Goal: Information Seeking & Learning: Learn about a topic

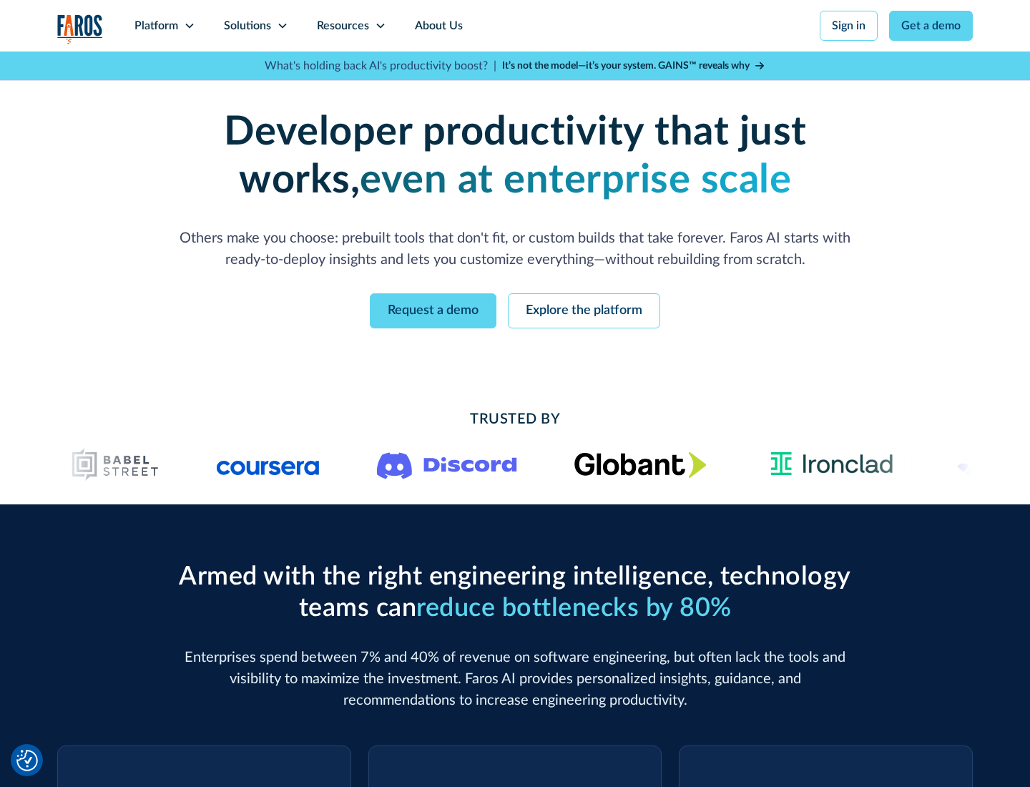
click at [189, 26] on icon at bounding box center [189, 25] width 11 height 11
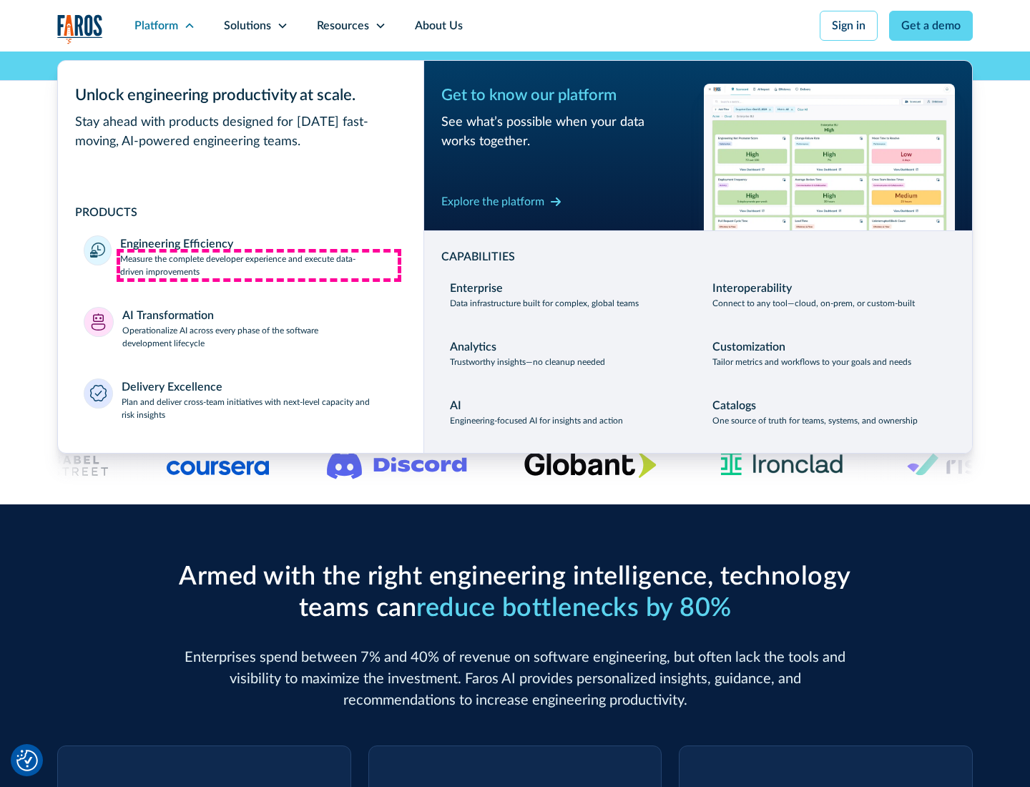
click at [259, 265] on p "Measure the complete developer experience and execute data-driven improvements" at bounding box center [259, 266] width 278 height 26
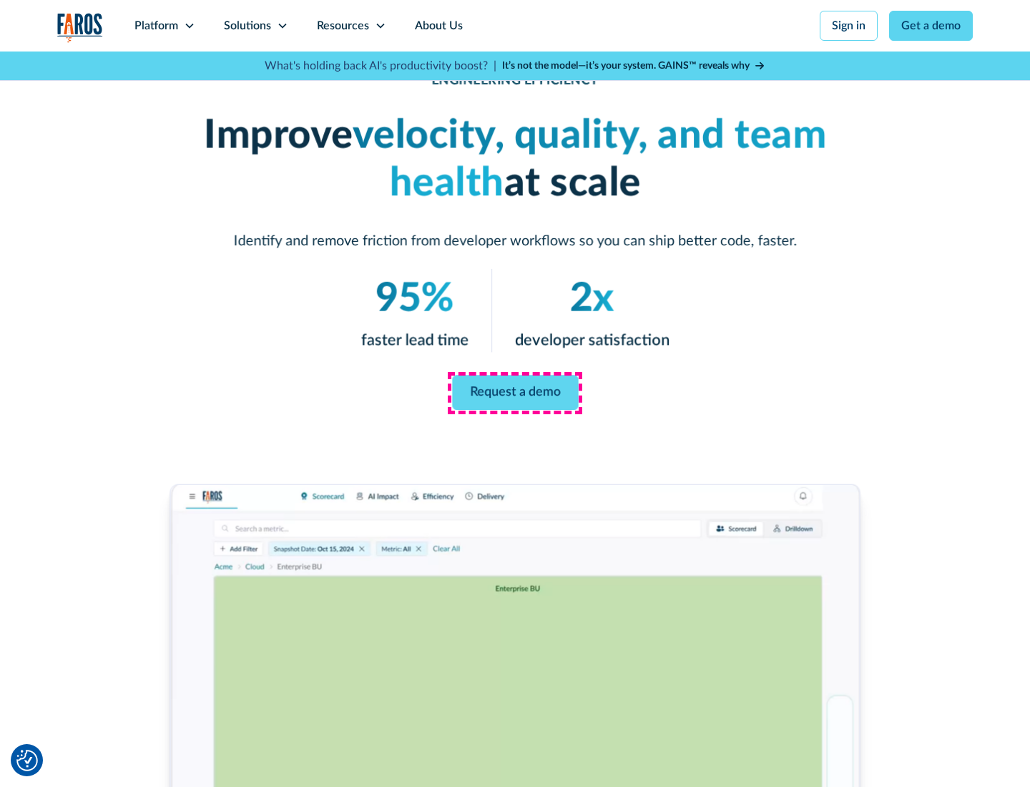
click at [515, 391] on link "Request a demo" at bounding box center [515, 393] width 126 height 35
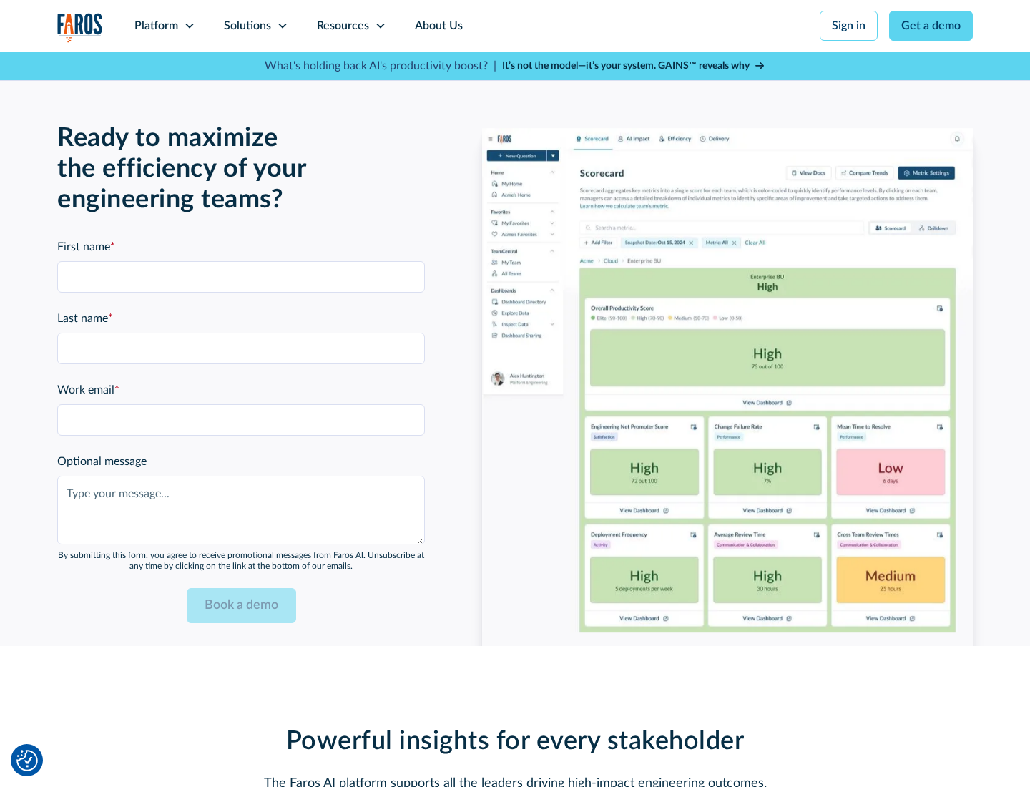
scroll to position [3139, 0]
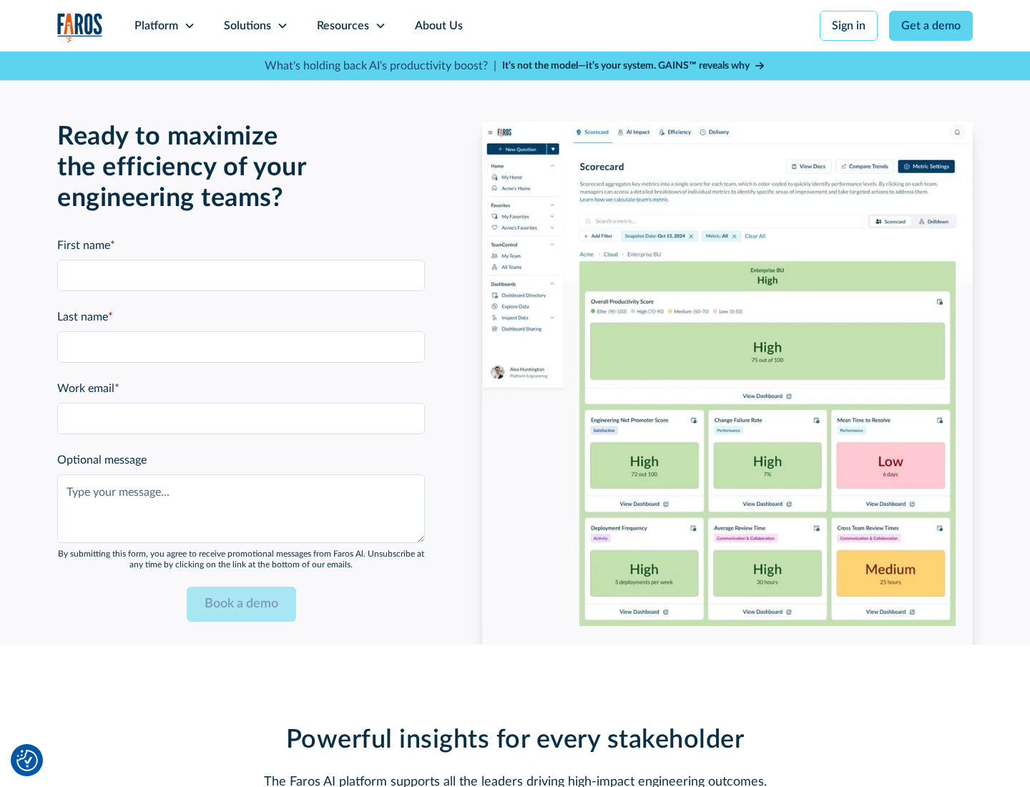
click at [189, 26] on icon at bounding box center [189, 25] width 11 height 11
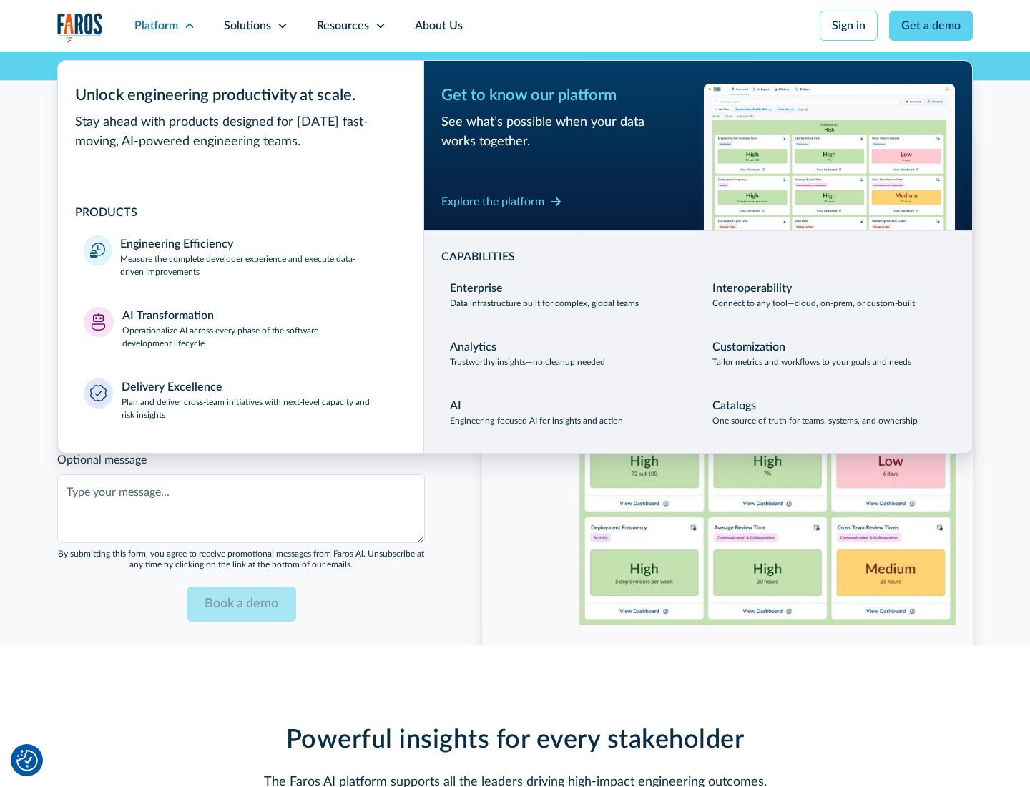
click at [260, 328] on p "Operationalize AI across every phase of the software development lifecycle" at bounding box center [260, 337] width 276 height 26
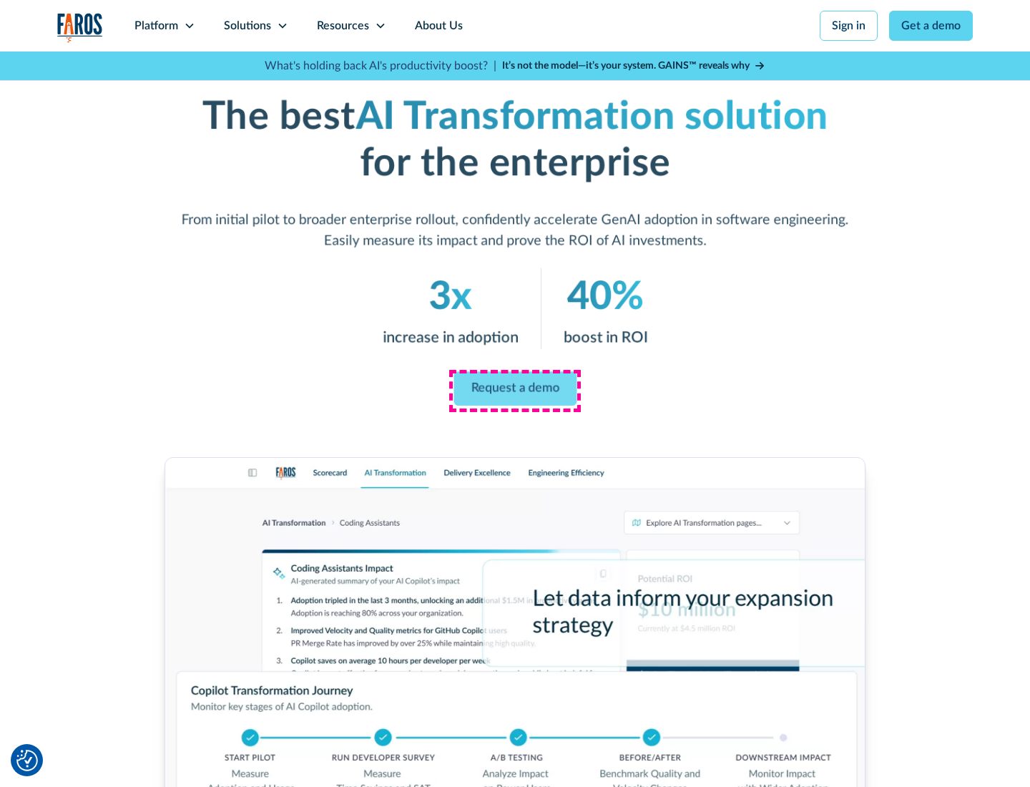
click at [515, 388] on link "Request a demo" at bounding box center [515, 389] width 123 height 34
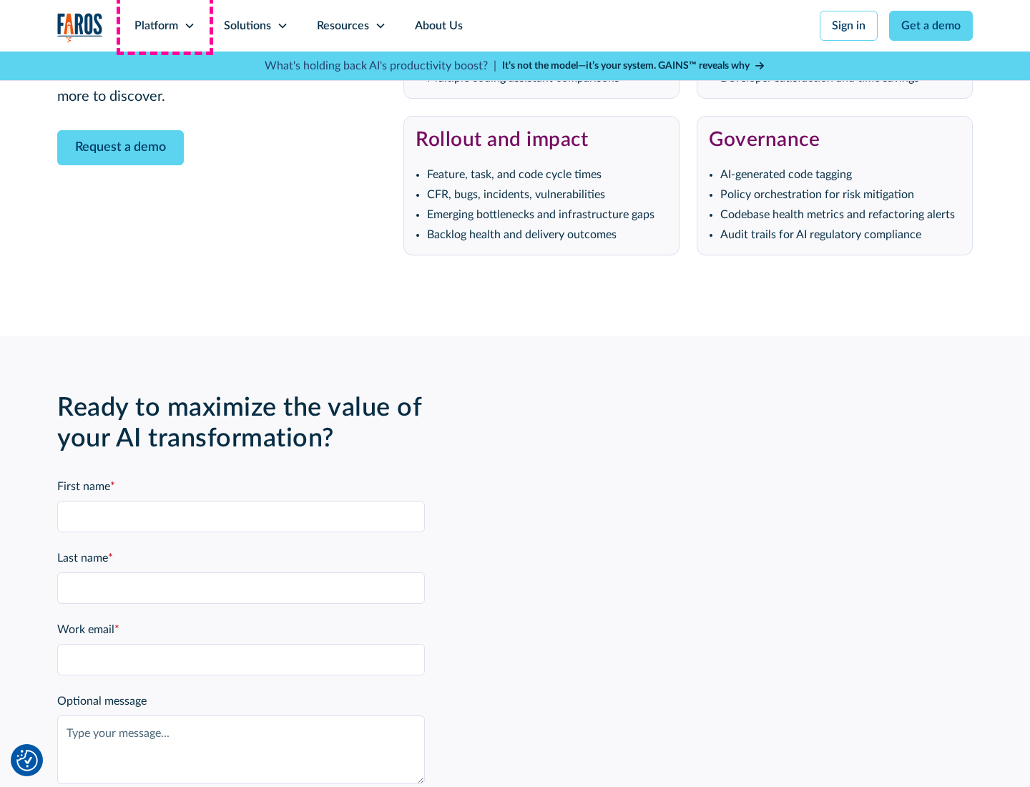
click at [165, 26] on div "Platform" at bounding box center [157, 25] width 44 height 17
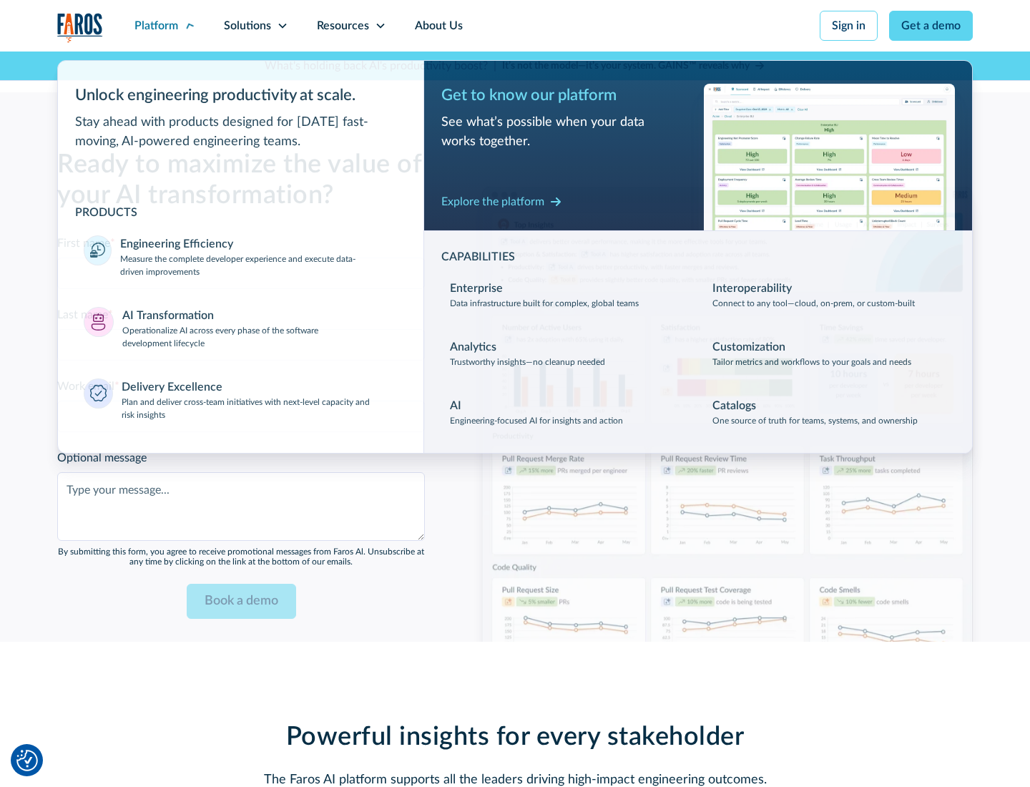
scroll to position [3483, 0]
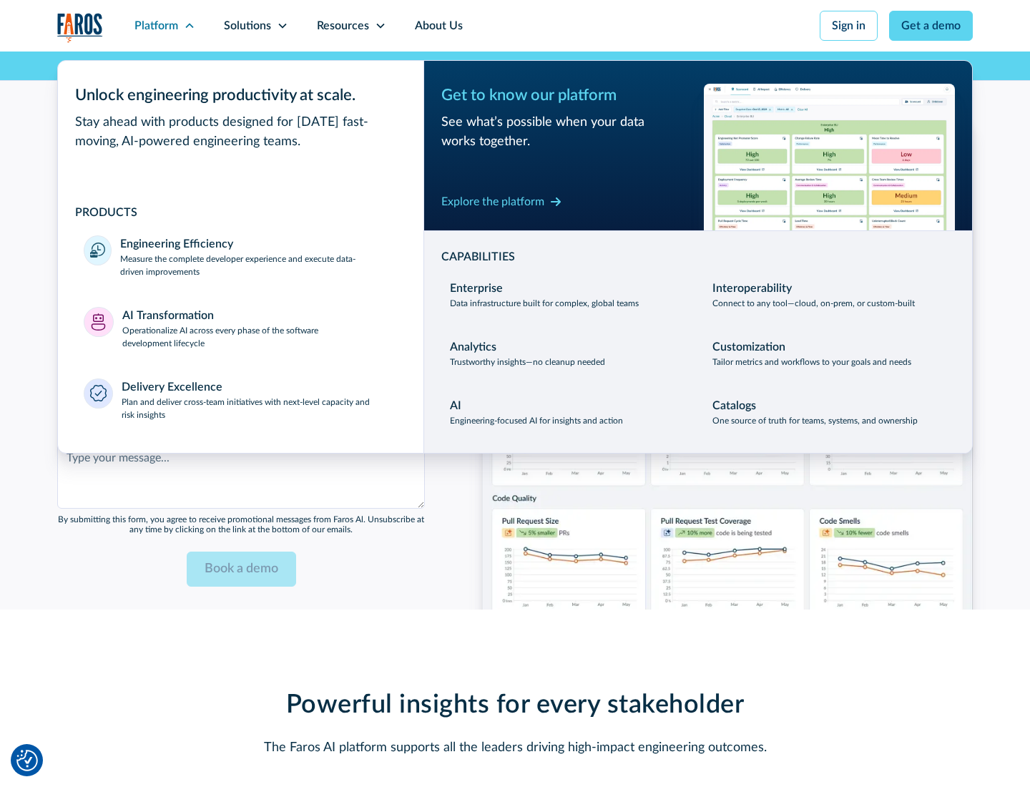
click at [493, 201] on div "Explore the platform" at bounding box center [492, 201] width 103 height 17
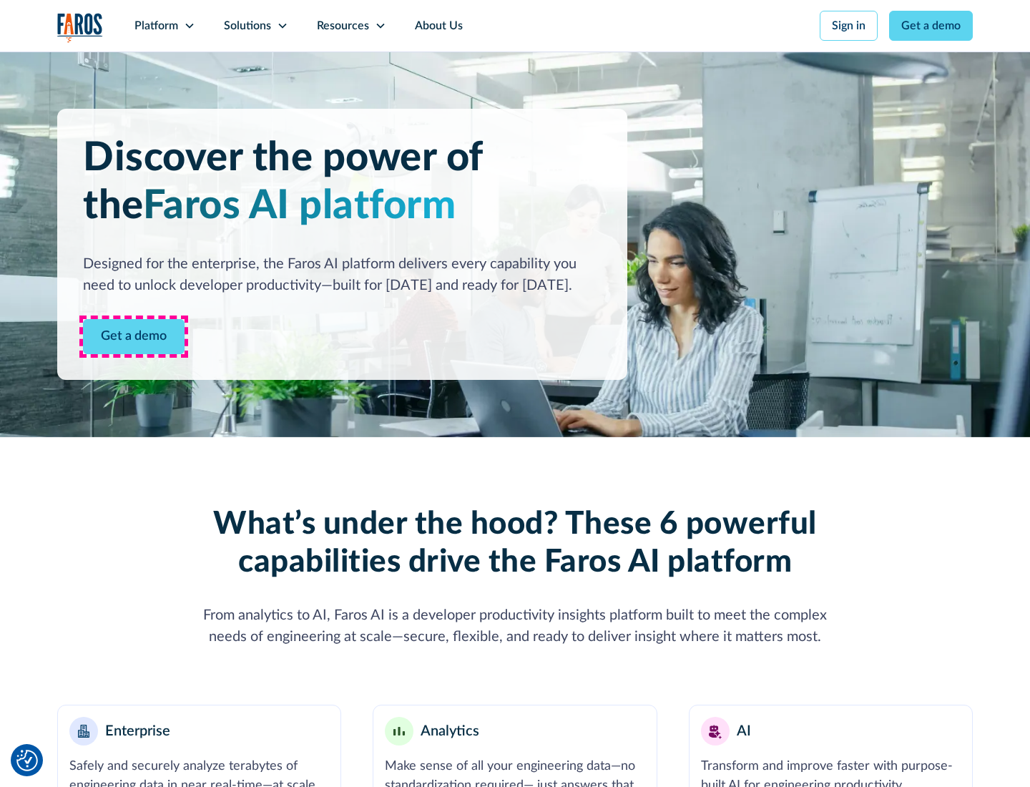
click at [134, 336] on link "Get a demo" at bounding box center [134, 336] width 102 height 35
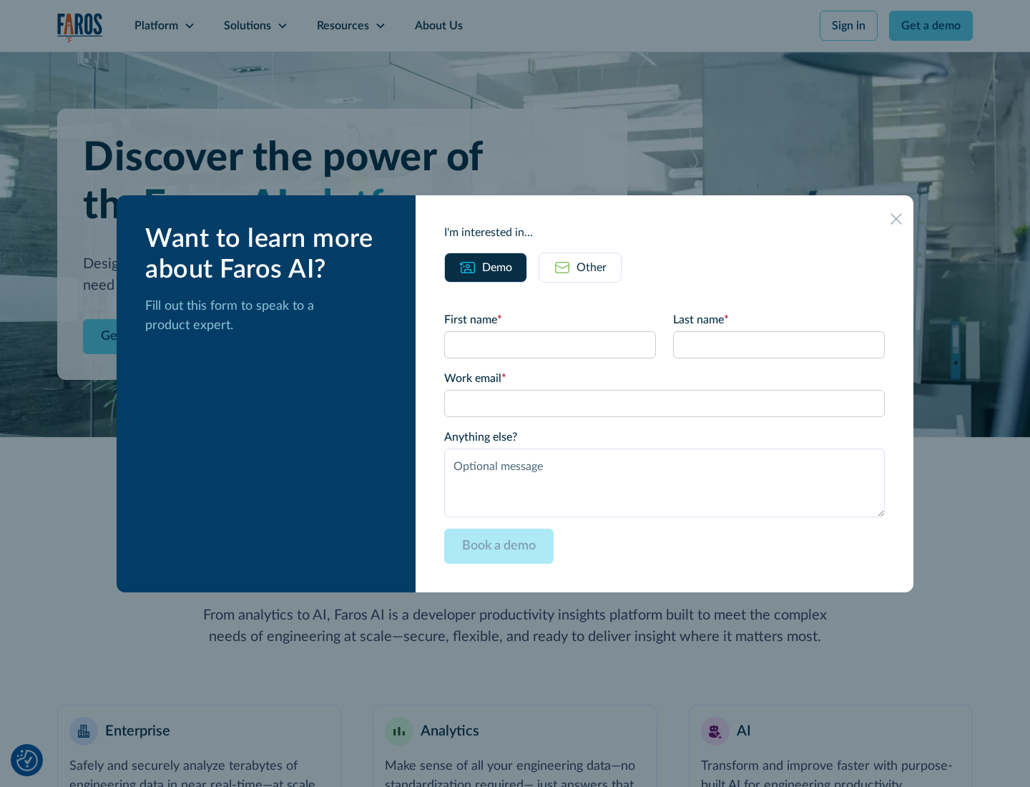
click at [592, 267] on div "Other" at bounding box center [592, 267] width 30 height 17
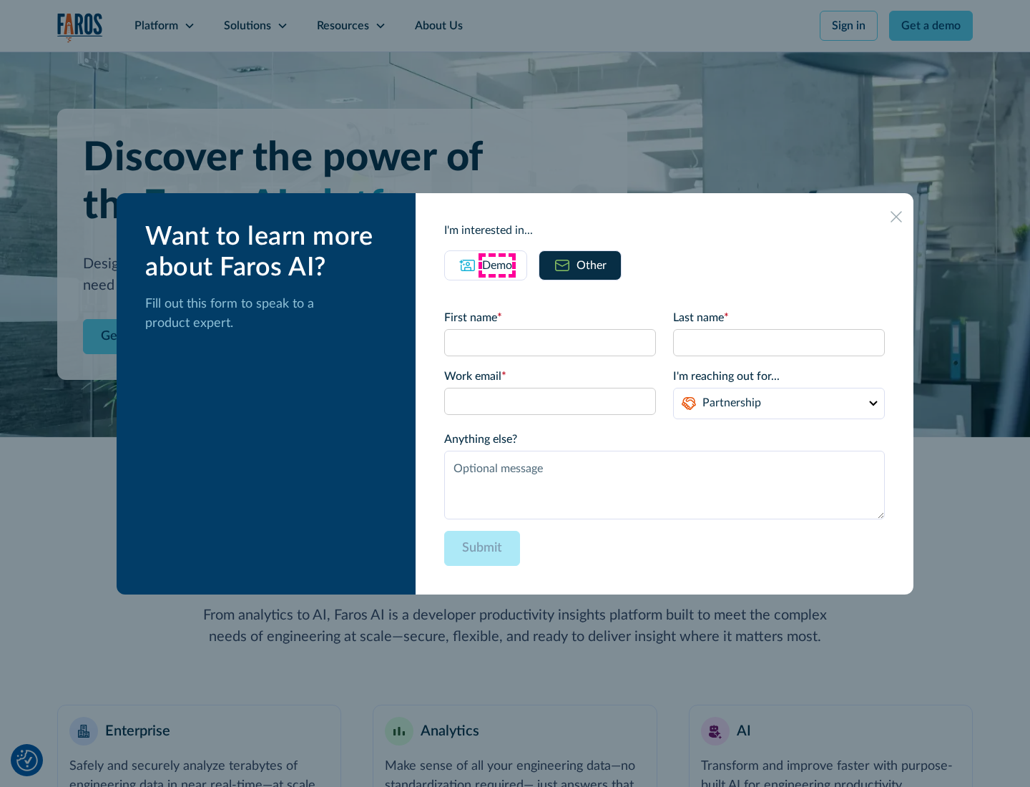
click at [497, 265] on div "Demo" at bounding box center [497, 265] width 30 height 17
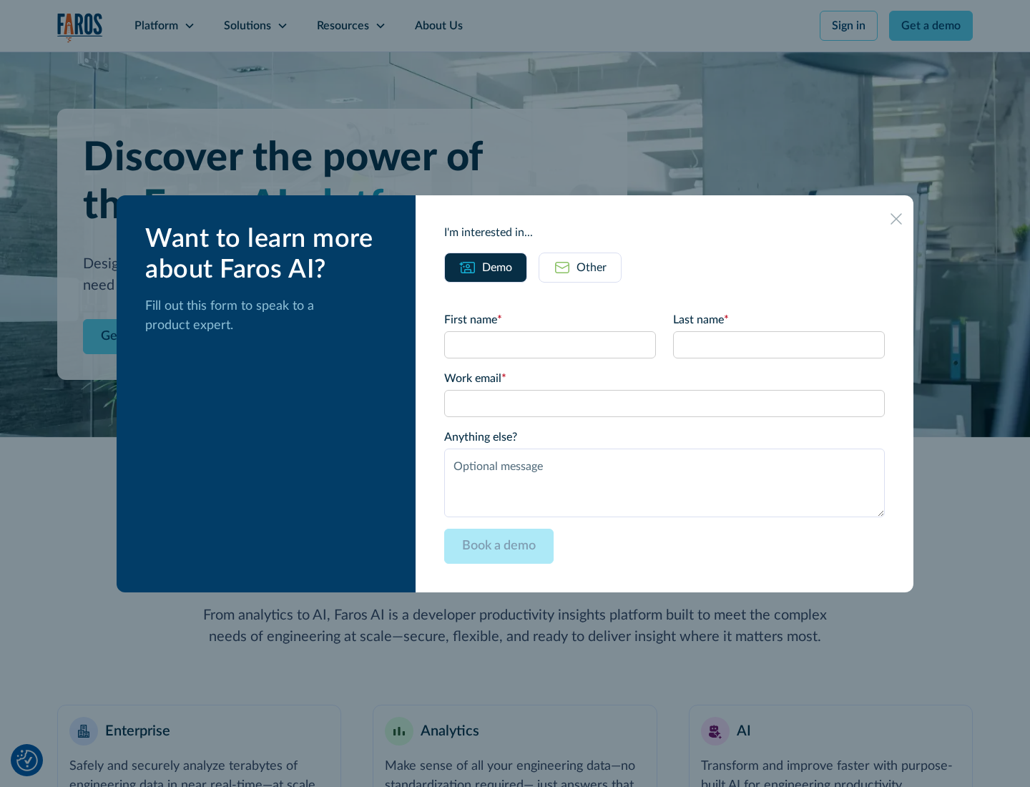
click at [896, 218] on icon at bounding box center [896, 218] width 11 height 11
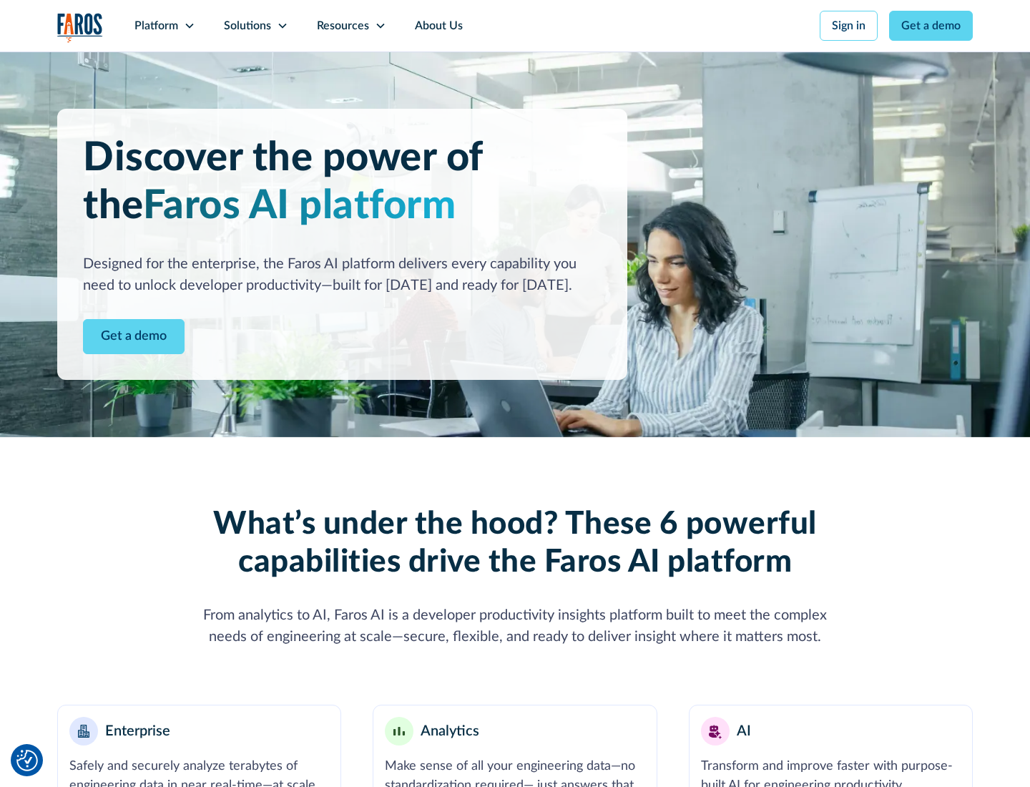
click at [189, 26] on icon at bounding box center [189, 25] width 11 height 11
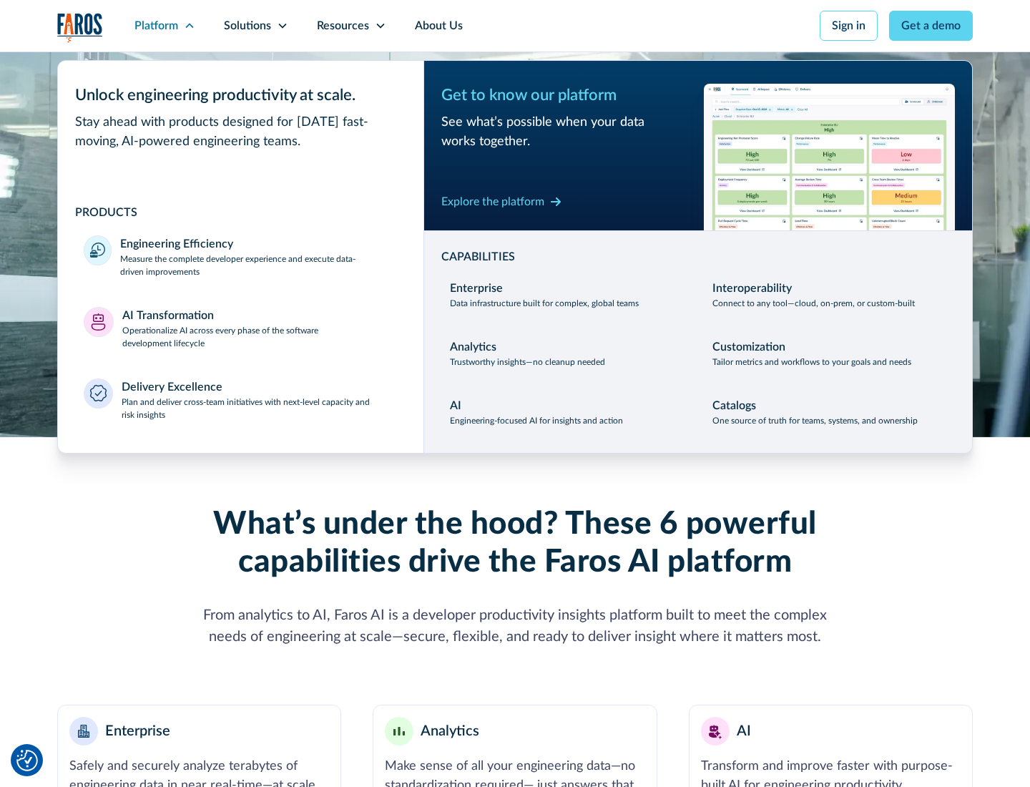
click at [259, 408] on p "Plan and deliver cross-team initiatives with next-level capacity and risk insig…" at bounding box center [260, 409] width 277 height 26
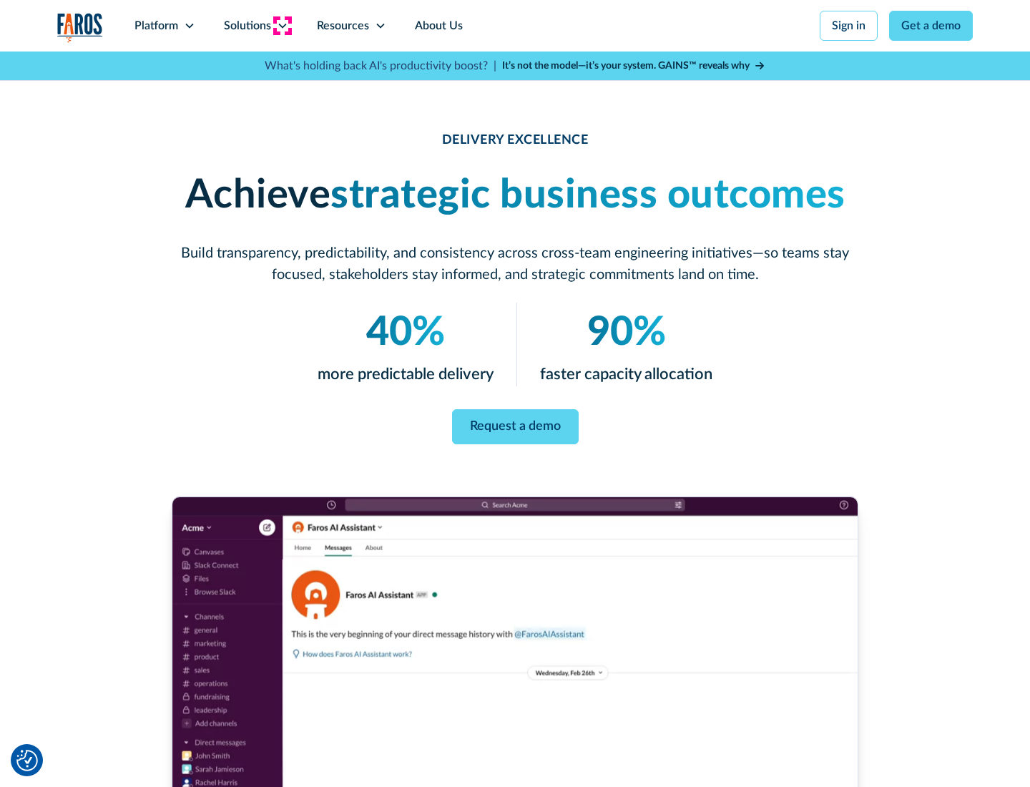
click at [282, 26] on icon at bounding box center [282, 25] width 11 height 11
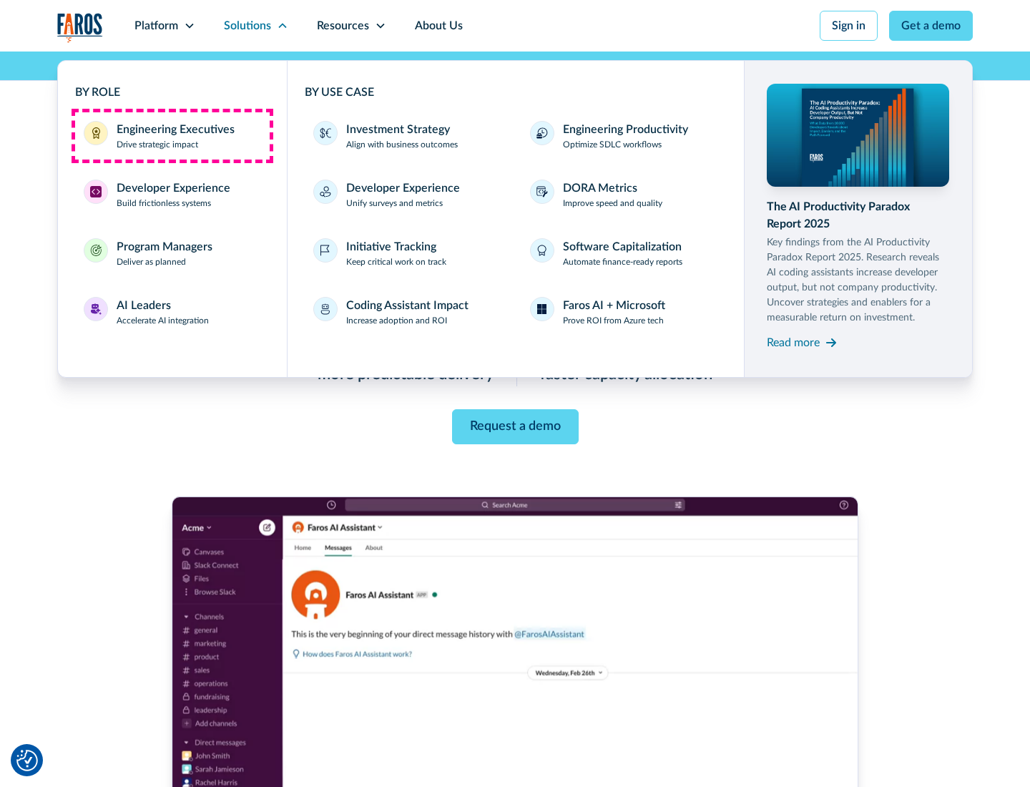
click at [172, 136] on div "Engineering Executives" at bounding box center [176, 129] width 118 height 17
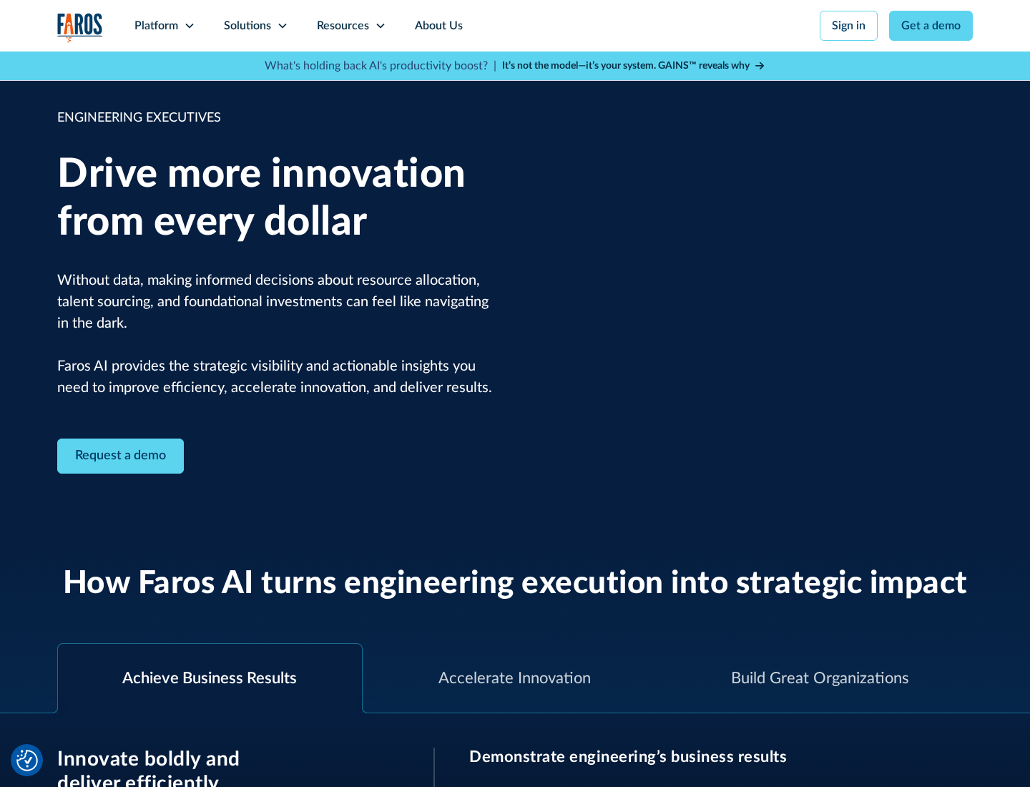
click at [282, 26] on icon at bounding box center [282, 25] width 11 height 11
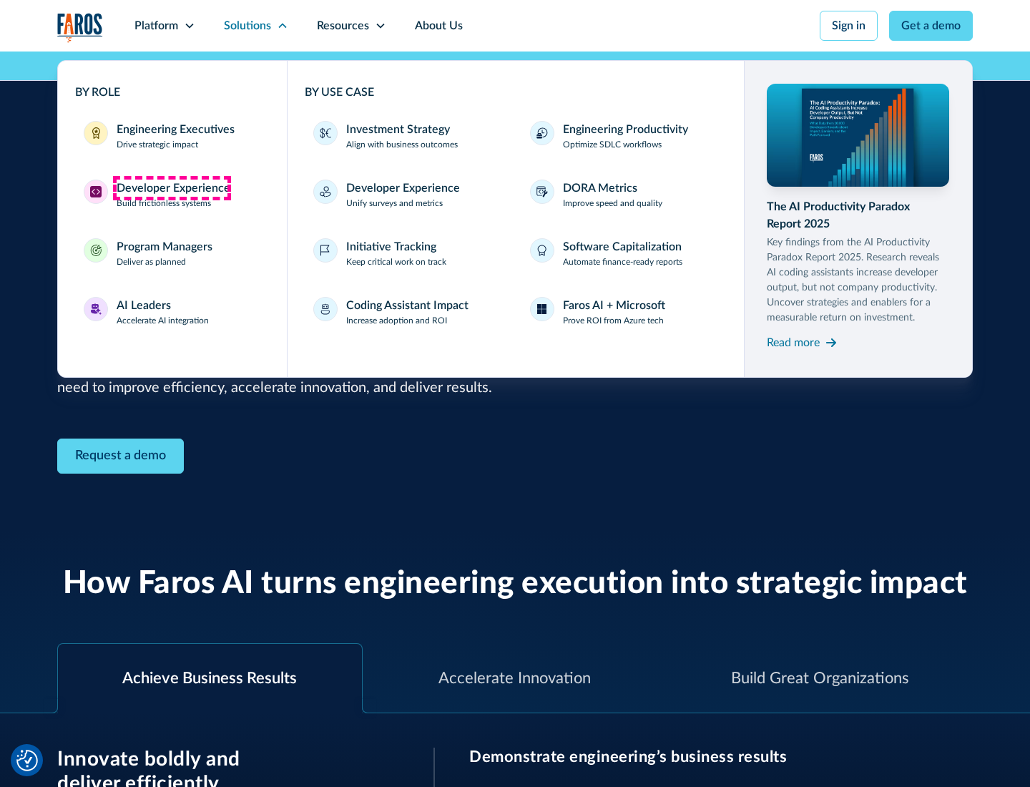
click at [172, 188] on div "Developer Experience" at bounding box center [174, 188] width 114 height 17
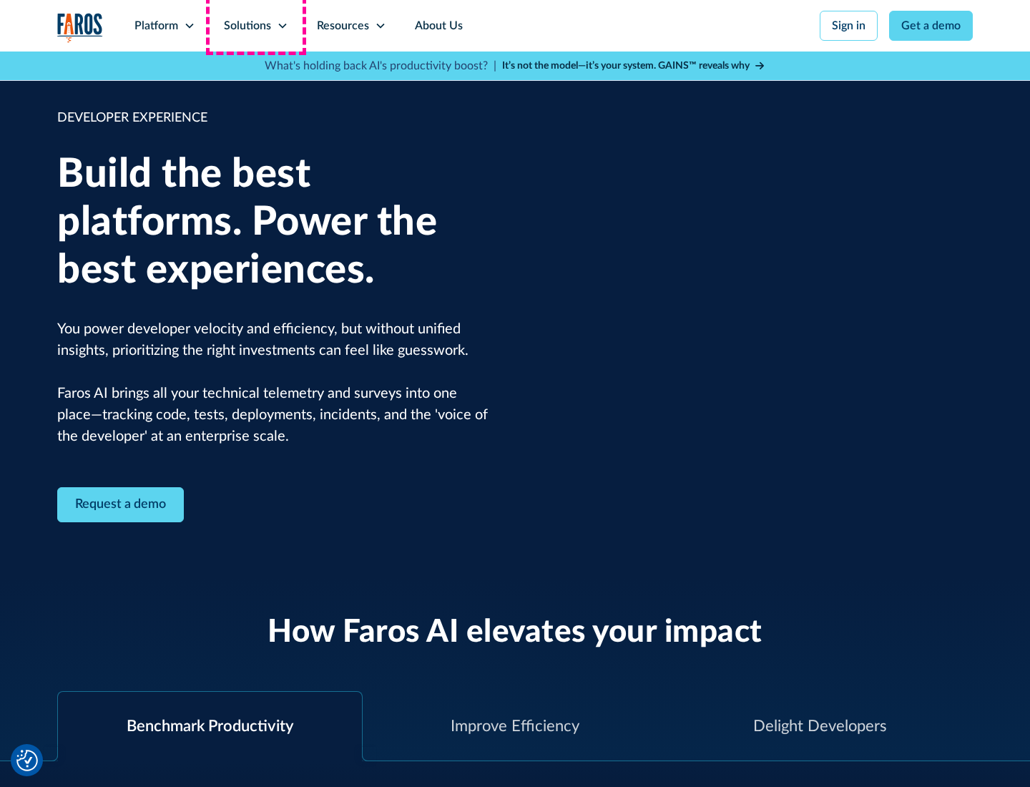
click at [255, 26] on div "Solutions" at bounding box center [247, 25] width 47 height 17
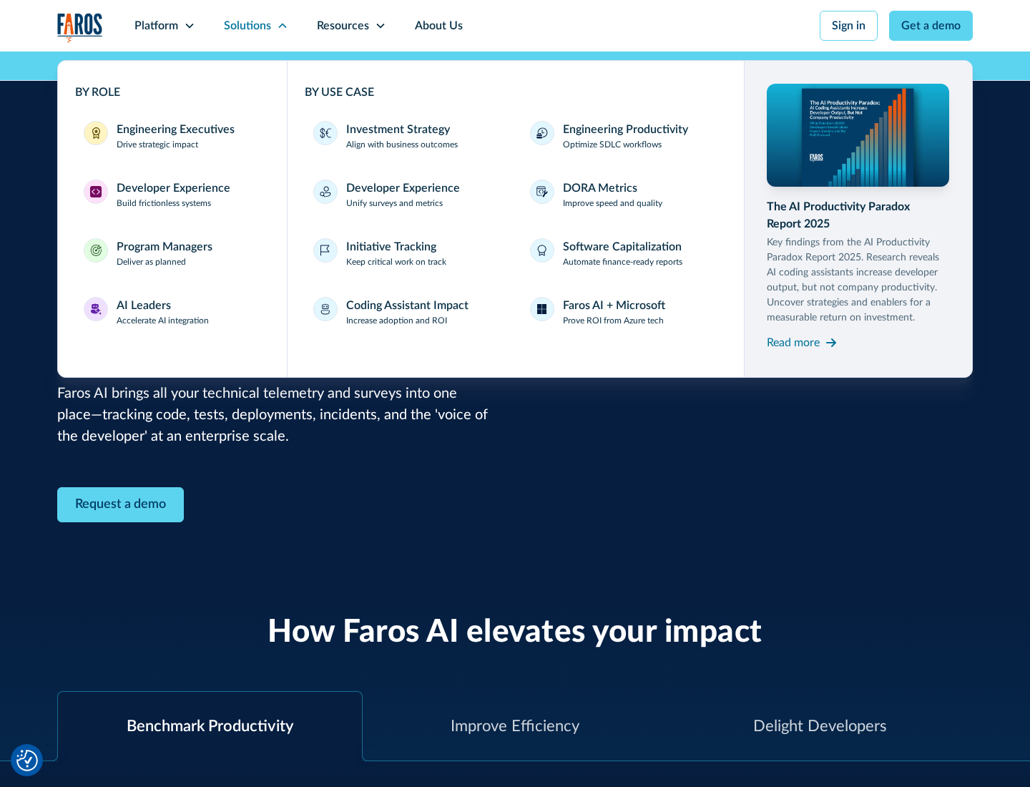
click at [164, 253] on div "Program Managers" at bounding box center [165, 246] width 96 height 17
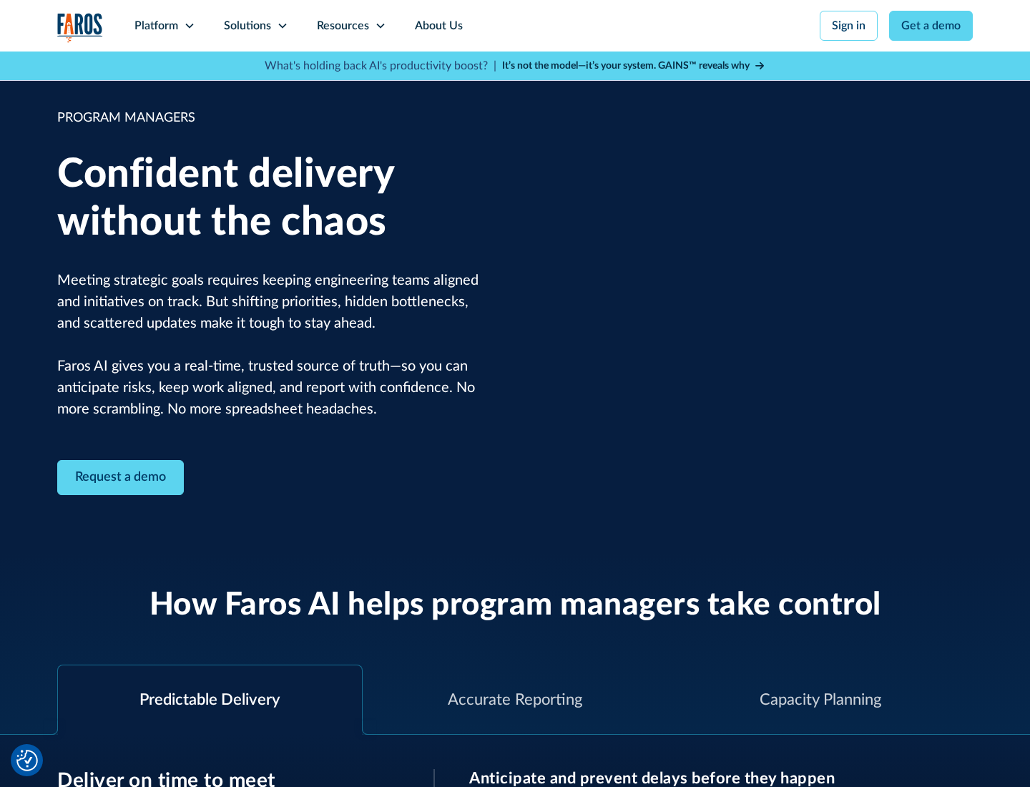
click at [282, 26] on icon at bounding box center [282, 25] width 11 height 11
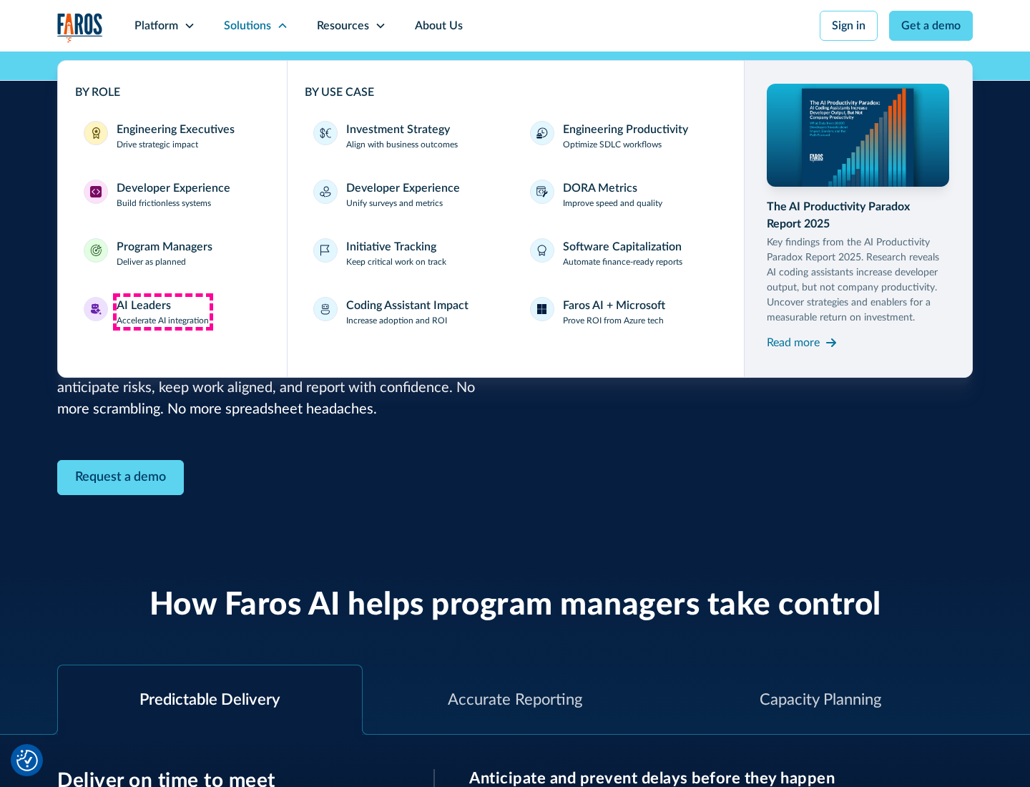
click at [163, 312] on div "AI Leaders" at bounding box center [144, 305] width 54 height 17
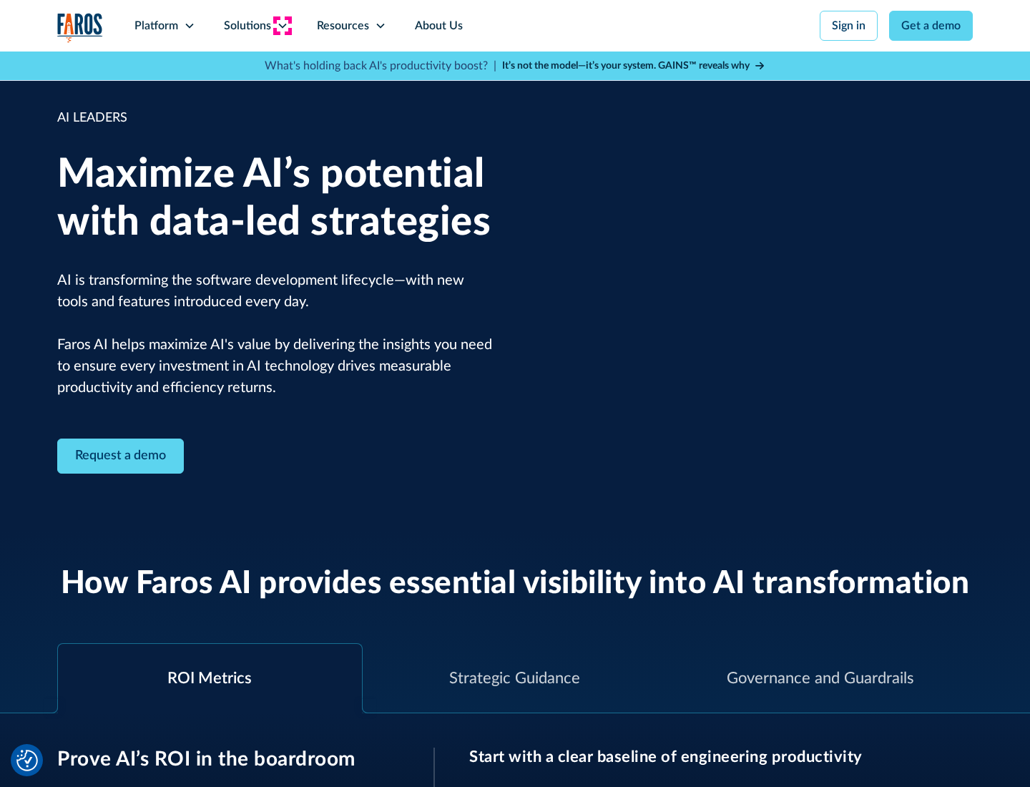
click at [282, 26] on icon at bounding box center [282, 25] width 11 height 11
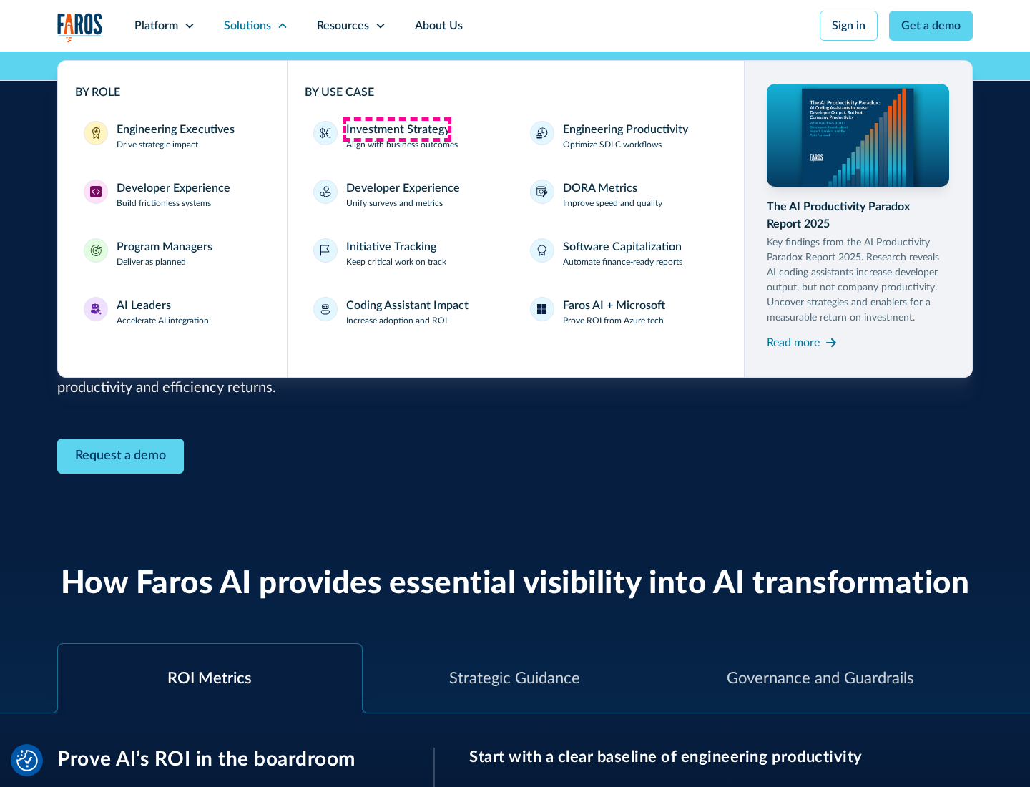
click at [396, 129] on div "Investment Strategy" at bounding box center [398, 129] width 104 height 17
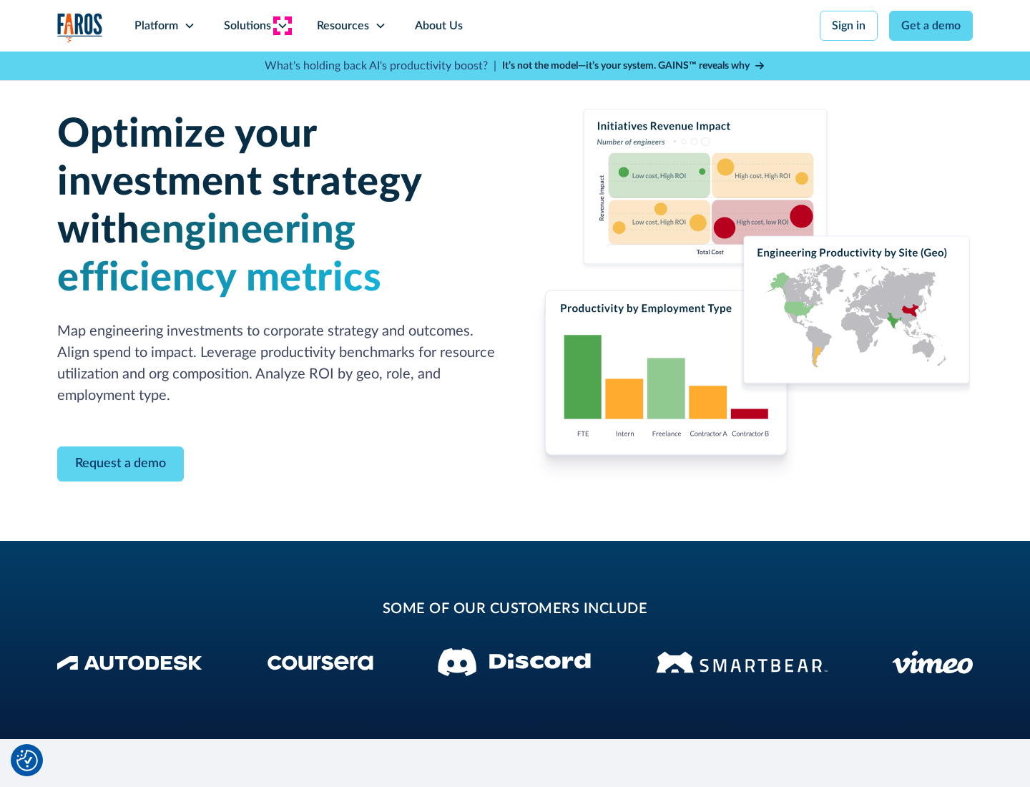
click at [282, 26] on icon at bounding box center [282, 25] width 11 height 11
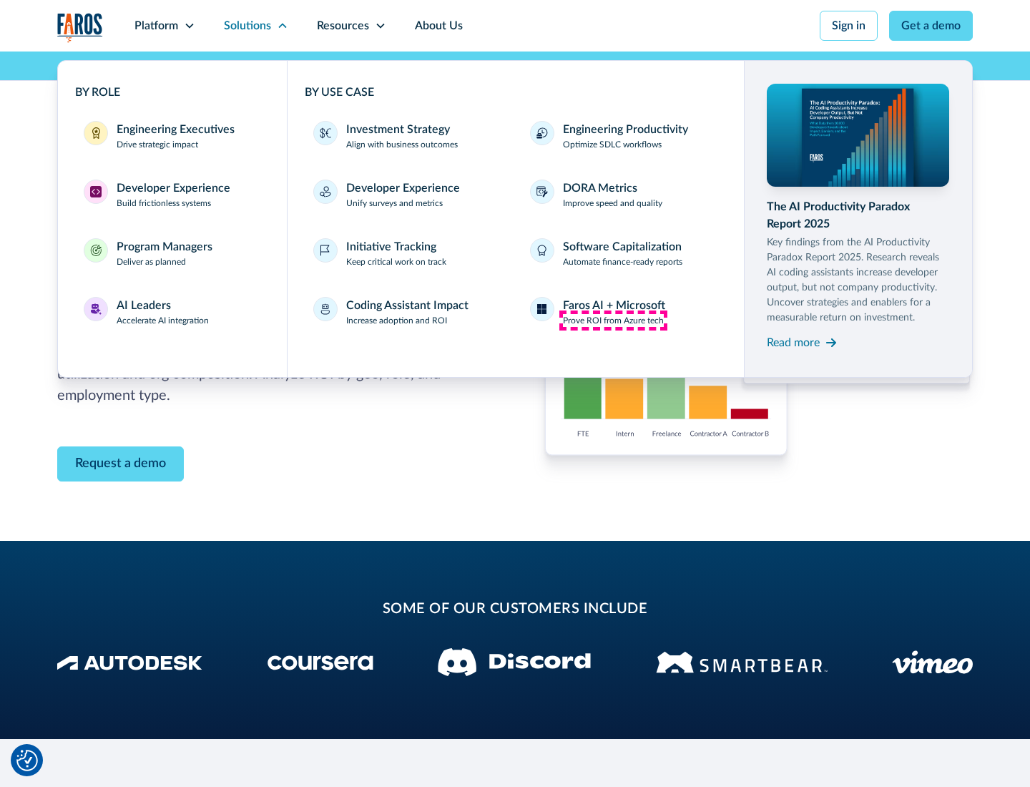
click at [613, 321] on p "Prove ROI from Azure tech" at bounding box center [613, 320] width 101 height 13
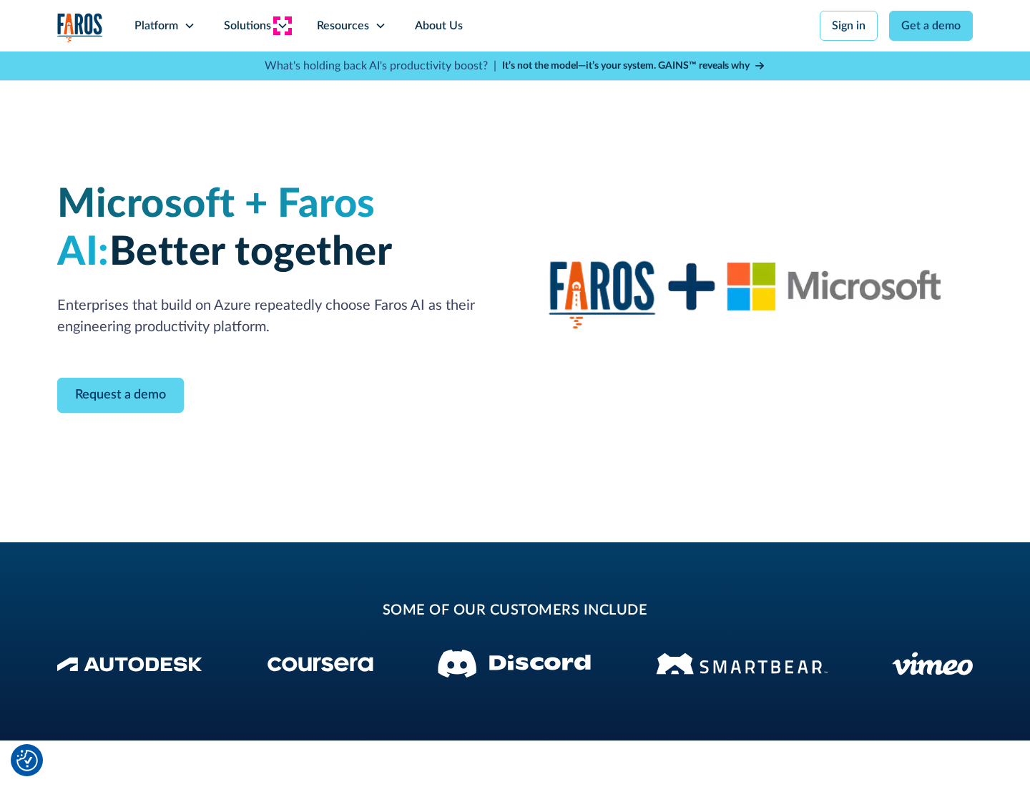
click at [282, 26] on icon at bounding box center [282, 25] width 11 height 11
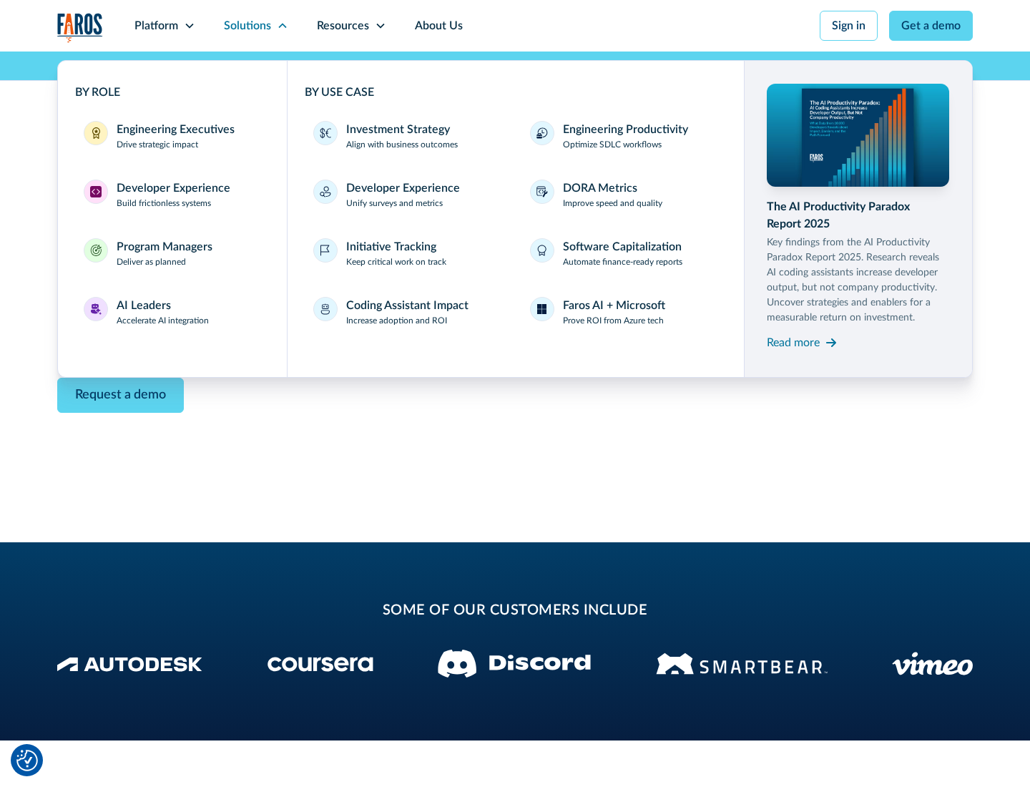
click at [793, 342] on div "Read more" at bounding box center [793, 342] width 53 height 17
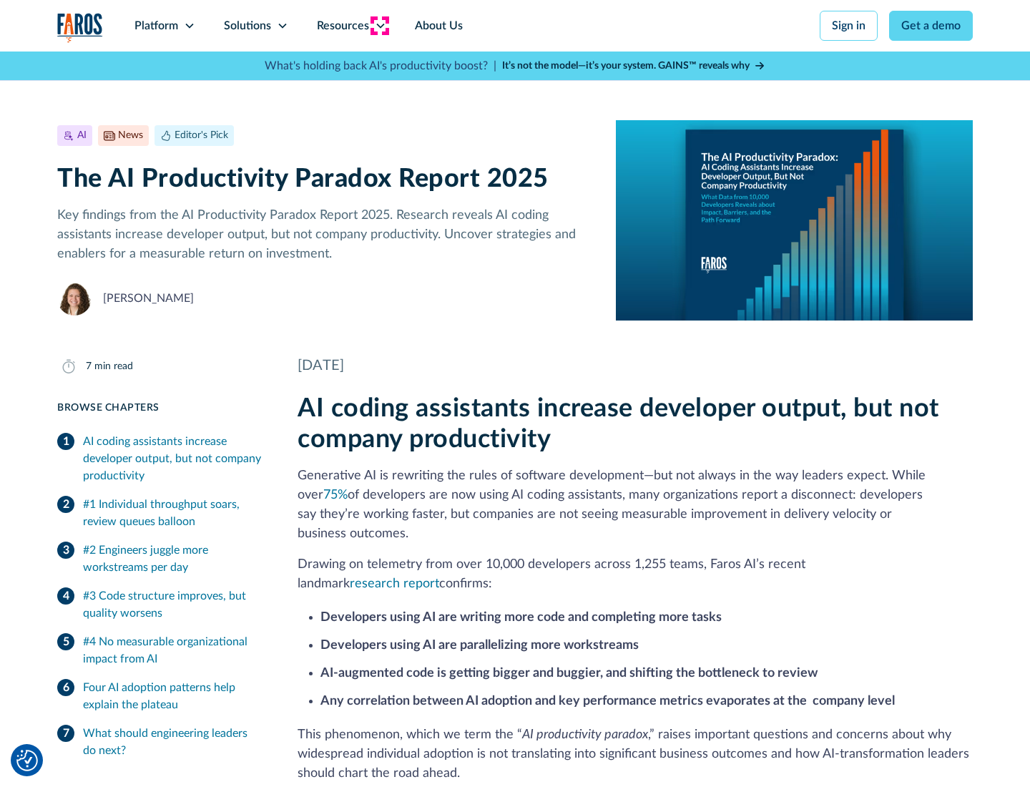
click at [379, 26] on icon at bounding box center [380, 25] width 11 height 11
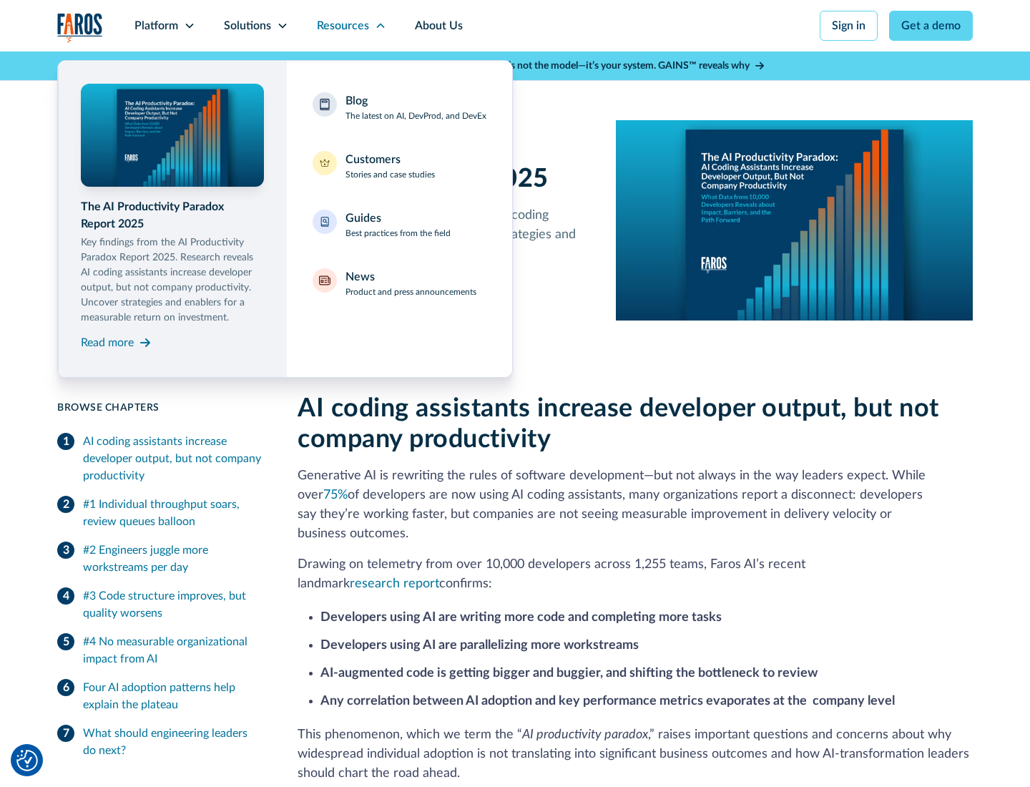
click at [416, 107] on div "Blog The latest on AI, DevProd, and DevEx" at bounding box center [416, 107] width 141 height 30
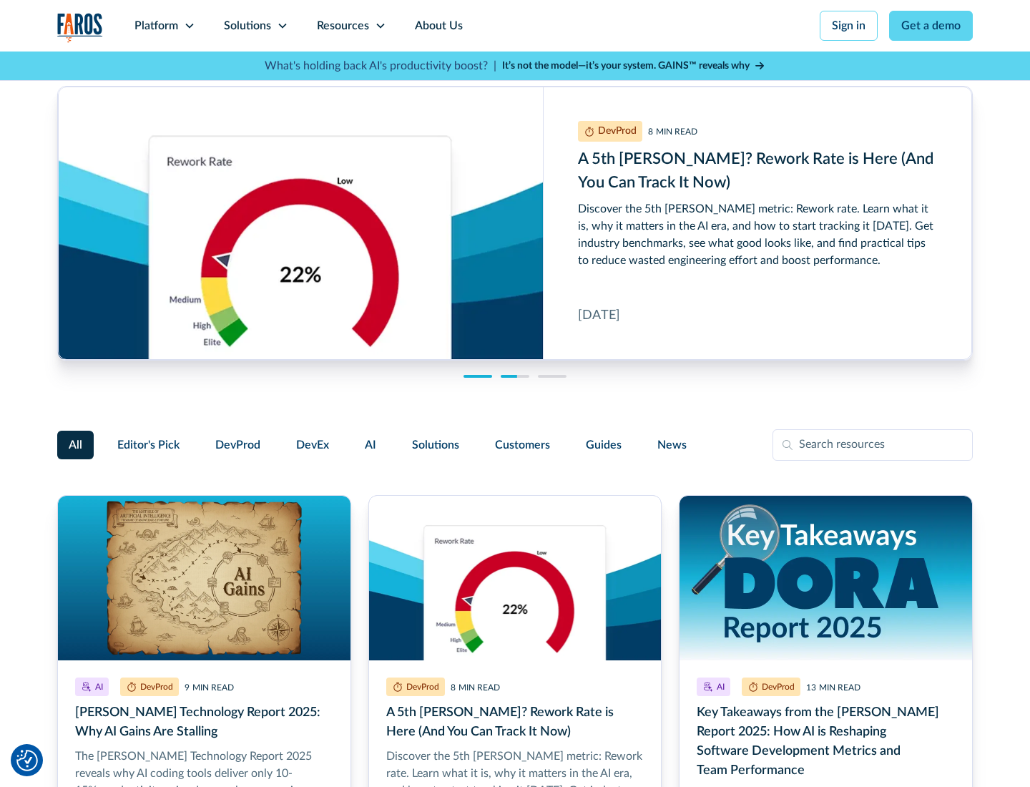
click at [931, 26] on link "Get a demo" at bounding box center [931, 26] width 84 height 30
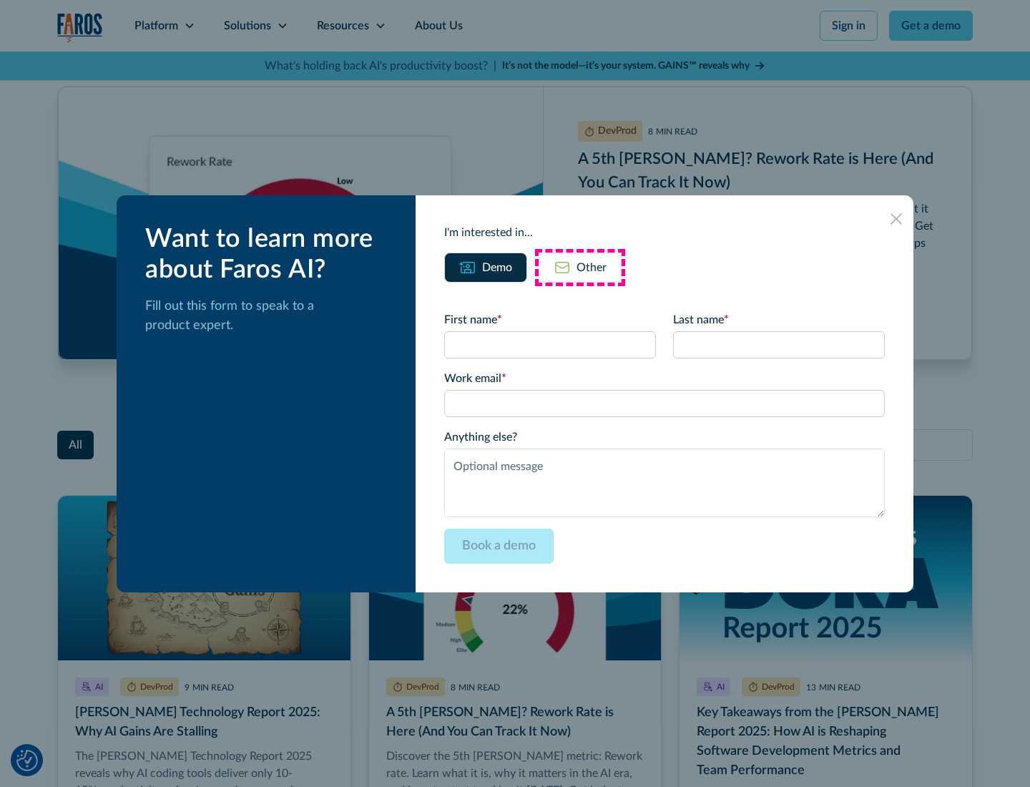
click at [580, 267] on div "Other" at bounding box center [592, 267] width 30 height 17
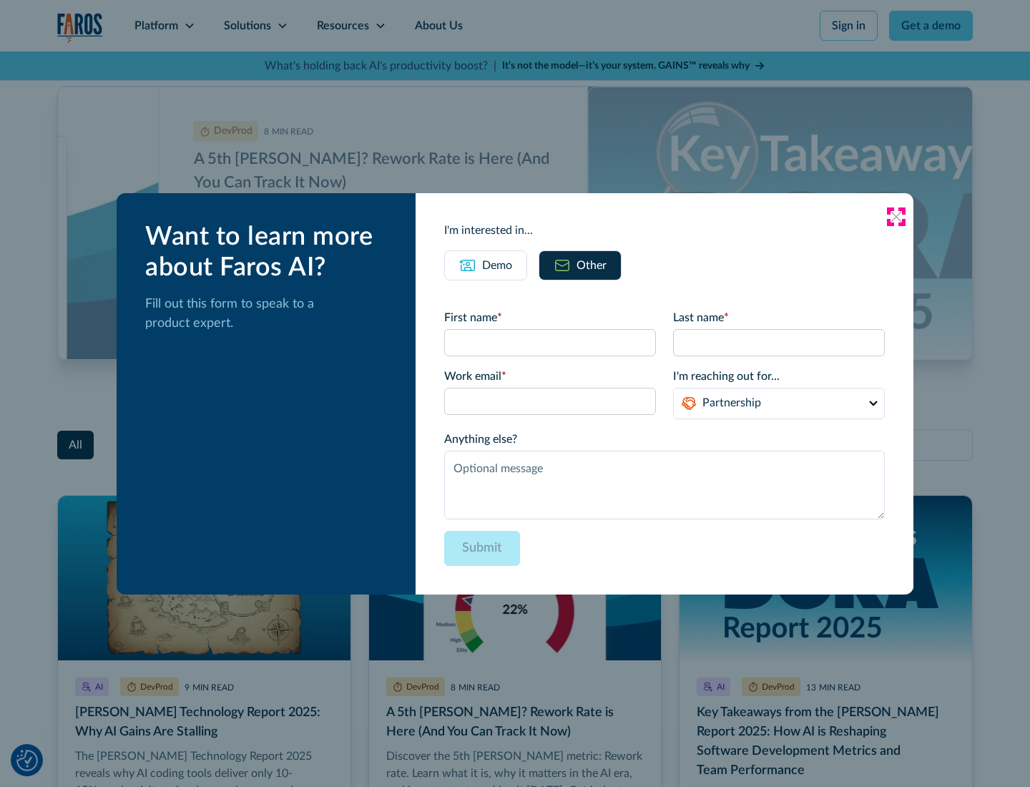
click at [896, 216] on icon at bounding box center [896, 216] width 11 height 11
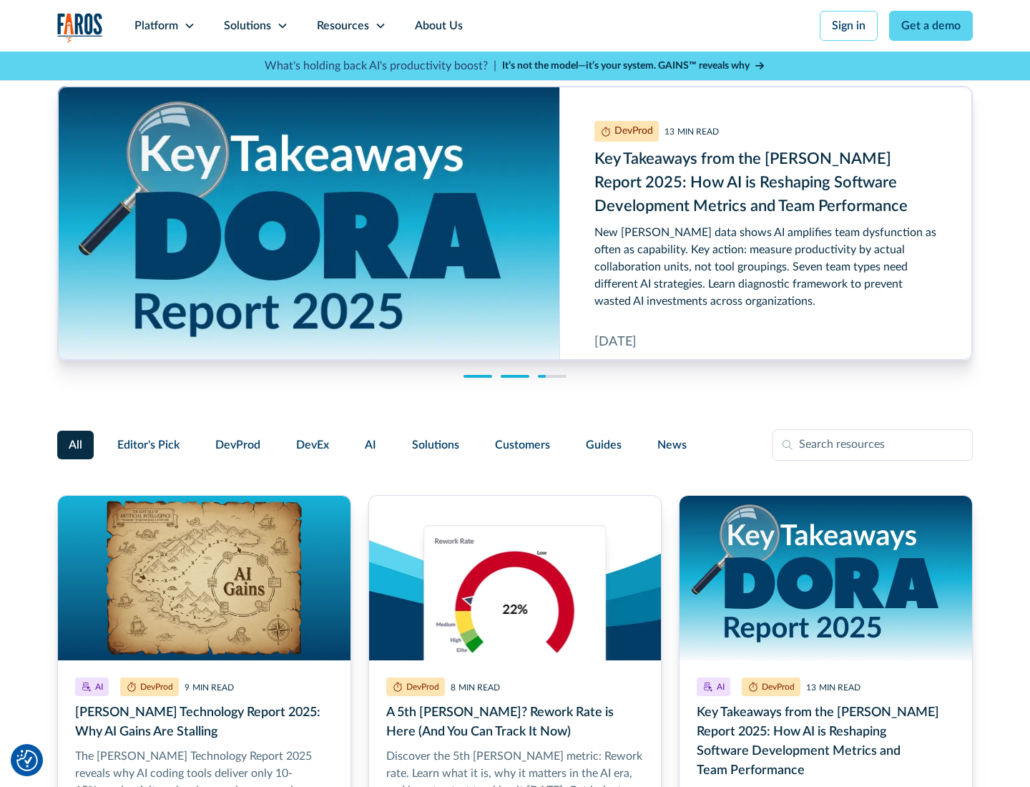
click at [437, 26] on link "About Us" at bounding box center [439, 26] width 77 height 52
